Goal: Task Accomplishment & Management: Use online tool/utility

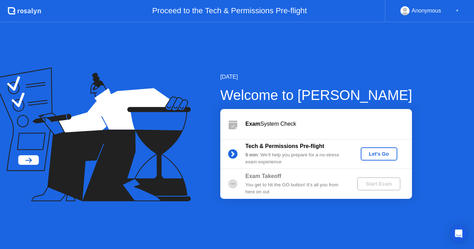
click at [372, 153] on div "Let's Go" at bounding box center [379, 154] width 31 height 6
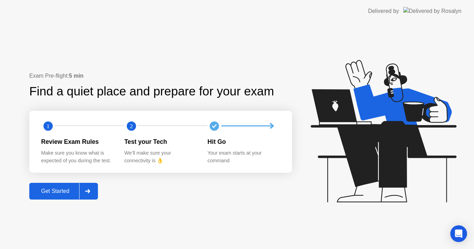
click at [55, 190] on div "Get Started" at bounding box center [55, 191] width 48 height 6
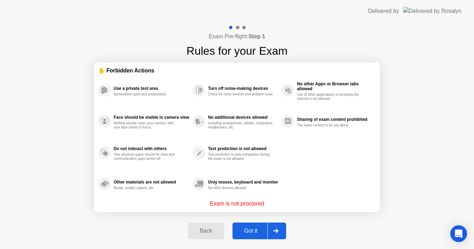
click at [256, 226] on button "Got it" at bounding box center [260, 231] width 54 height 17
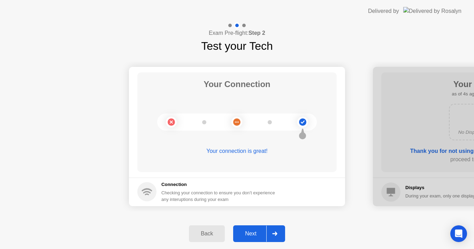
click at [212, 234] on div "Back" at bounding box center [207, 234] width 32 height 6
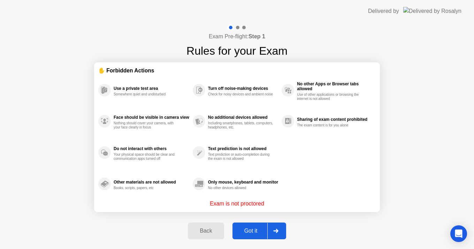
click at [209, 234] on div "Back" at bounding box center [206, 231] width 32 height 6
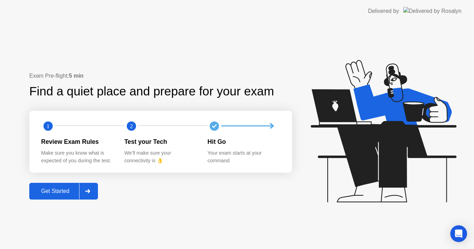
click at [16, 9] on header "Delivered by" at bounding box center [237, 11] width 474 height 22
click at [67, 199] on button "Get Started" at bounding box center [63, 191] width 69 height 17
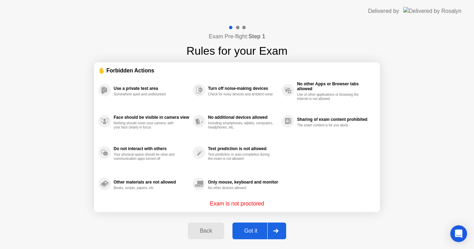
click at [248, 231] on div "Got it" at bounding box center [251, 231] width 33 height 6
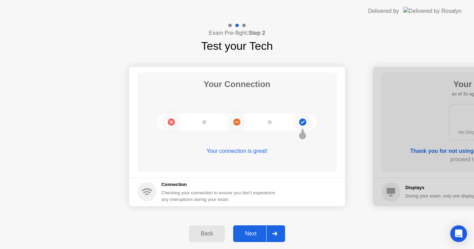
click at [259, 231] on div "Next" at bounding box center [250, 234] width 31 height 6
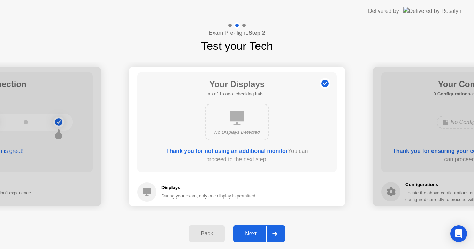
click at [258, 231] on div "Next" at bounding box center [250, 234] width 31 height 6
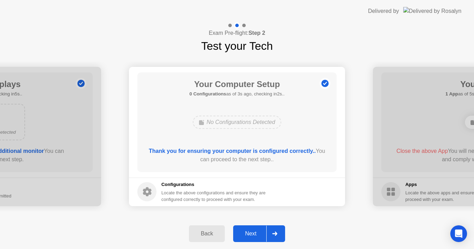
click at [261, 234] on div "Next" at bounding box center [250, 234] width 31 height 6
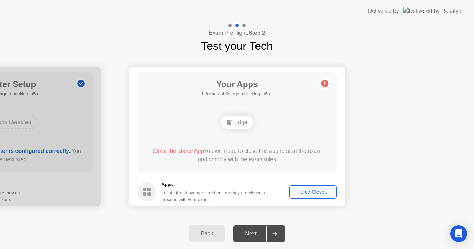
click at [303, 194] on div "Force Close..." at bounding box center [313, 192] width 43 height 6
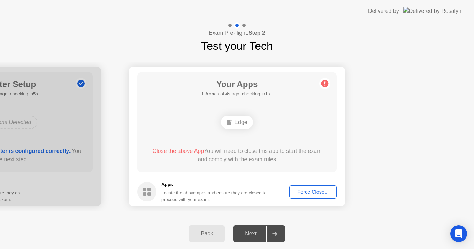
click at [307, 191] on div "Force Close..." at bounding box center [313, 192] width 43 height 6
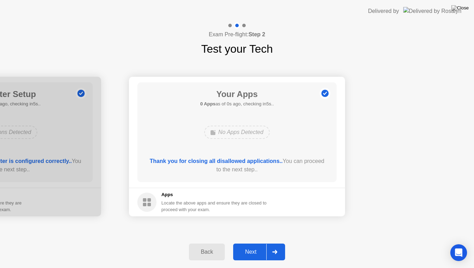
click at [426, 59] on div "Your Connection Your connection is great! Connection Checking your connection t…" at bounding box center [237, 146] width 474 height 179
click at [259, 249] on div "Next" at bounding box center [250, 252] width 31 height 6
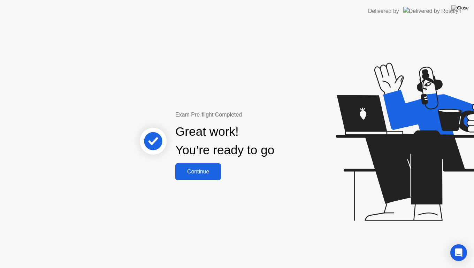
click at [200, 168] on div "Continue" at bounding box center [197, 171] width 41 height 6
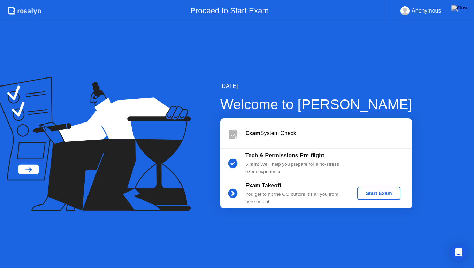
click at [376, 194] on div "Start Exam" at bounding box center [378, 193] width 37 height 6
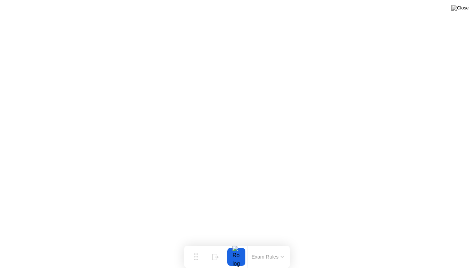
click at [240, 249] on div at bounding box center [236, 257] width 15 height 18
click at [196, 249] on icon at bounding box center [196, 253] width 4 height 7
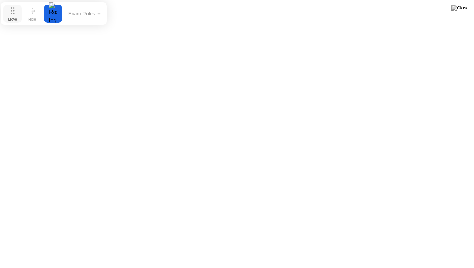
drag, startPoint x: 195, startPoint y: 258, endPoint x: 12, endPoint y: 16, distance: 304.2
click at [12, 17] on div "Move" at bounding box center [12, 19] width 9 height 4
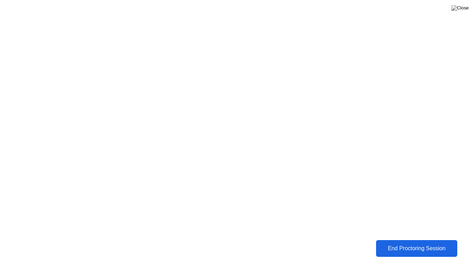
click at [414, 249] on div "End Proctoring Session" at bounding box center [416, 248] width 77 height 6
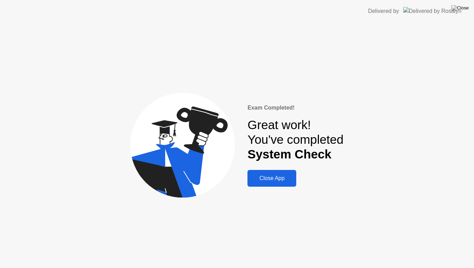
click at [285, 181] on div "Close App" at bounding box center [272, 178] width 45 height 6
